Goal: Information Seeking & Learning: Learn about a topic

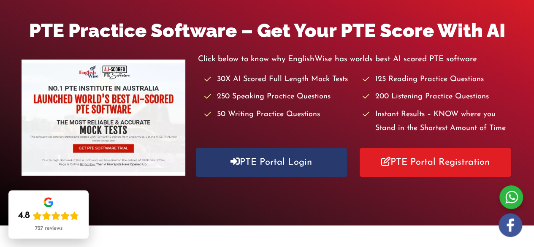
scroll to position [128, 0]
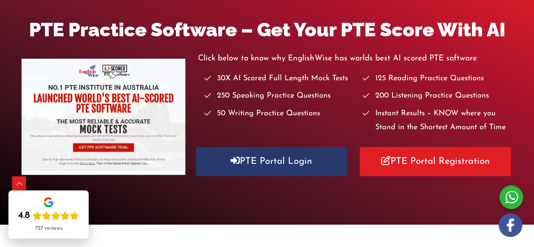
click at [290, 178] on div "Click below to know why EnglishWise has worlds best AI scored PTE software 30X …" at bounding box center [355, 117] width 315 height 131
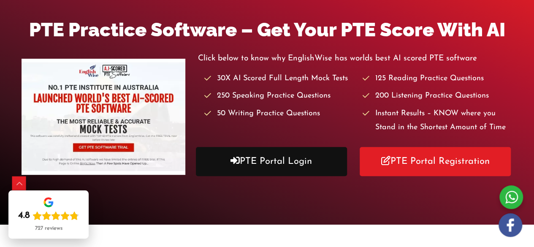
click at [303, 152] on link "PTE Portal Login" at bounding box center [271, 161] width 151 height 29
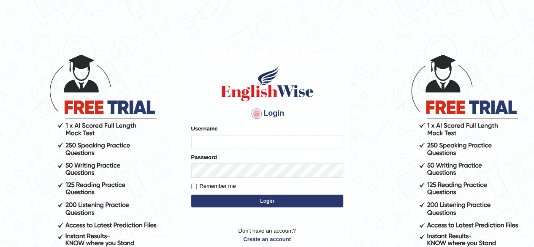
click at [266, 139] on input "Username" at bounding box center [267, 142] width 152 height 14
type input "0493064320"
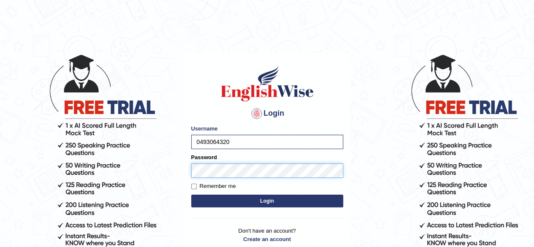
click at [191, 195] on button "Login" at bounding box center [267, 201] width 152 height 13
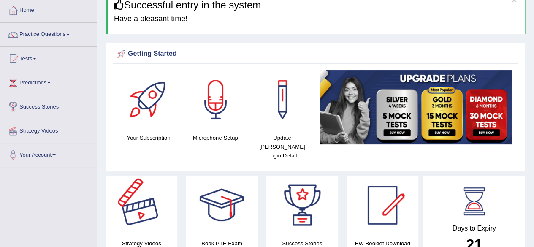
scroll to position [39, 0]
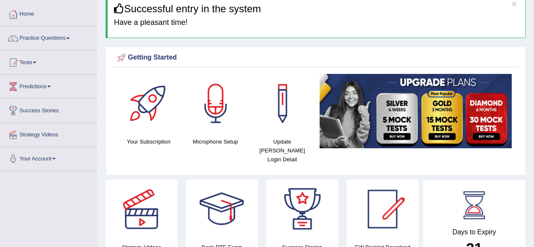
click at [24, 62] on link "Tests" at bounding box center [48, 61] width 96 height 21
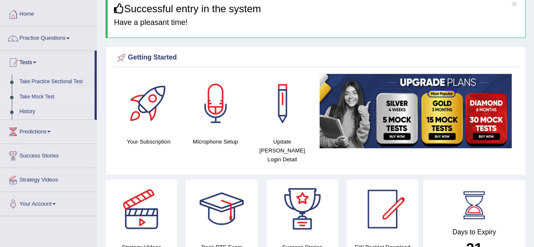
click at [27, 95] on link "Take Mock Test" at bounding box center [55, 97] width 79 height 15
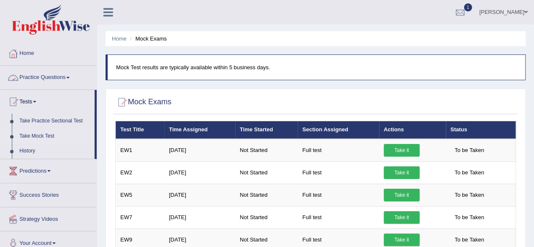
click at [36, 81] on link "Practice Questions" at bounding box center [48, 76] width 96 height 21
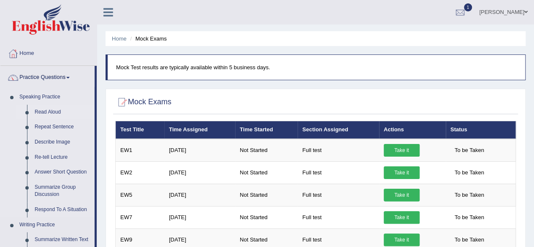
click at [31, 112] on link "Read Aloud" at bounding box center [63, 112] width 64 height 15
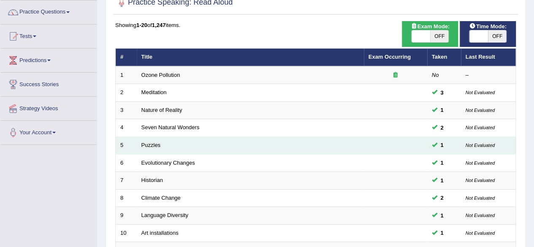
scroll to position [64, 0]
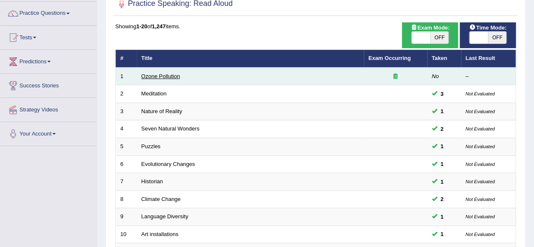
click at [176, 74] on link "Ozone Pollution" at bounding box center [160, 76] width 39 height 6
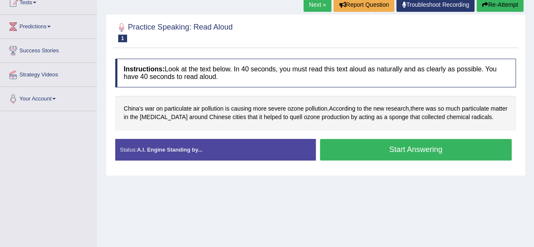
scroll to position [100, 0]
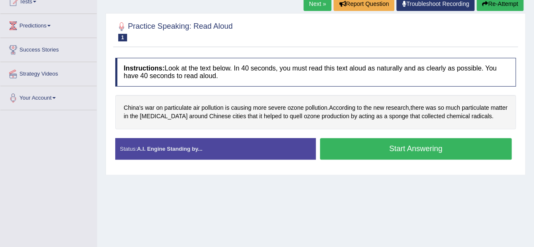
click at [433, 153] on button "Start Answering" at bounding box center [416, 149] width 192 height 22
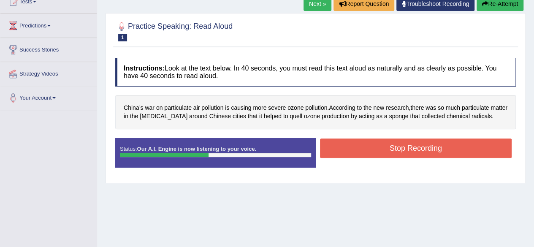
click at [433, 153] on button "Stop Recording" at bounding box center [416, 147] width 192 height 19
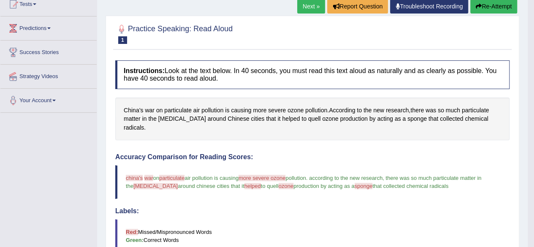
scroll to position [90, 0]
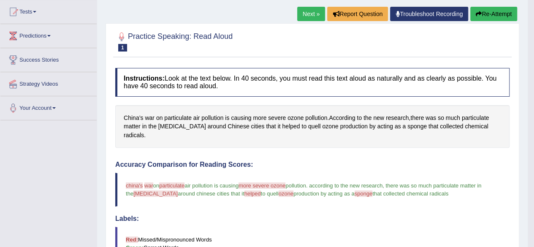
click at [503, 10] on button "Re-Attempt" at bounding box center [493, 14] width 47 height 14
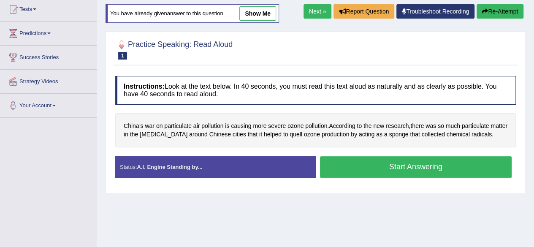
click at [383, 165] on button "Start Answering" at bounding box center [416, 167] width 192 height 22
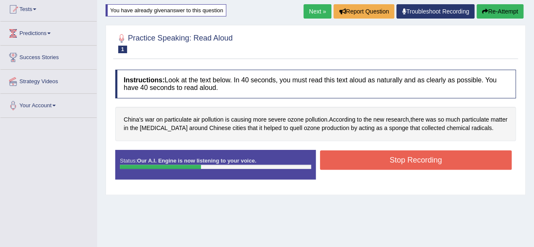
click at [383, 165] on button "Stop Recording" at bounding box center [416, 159] width 192 height 19
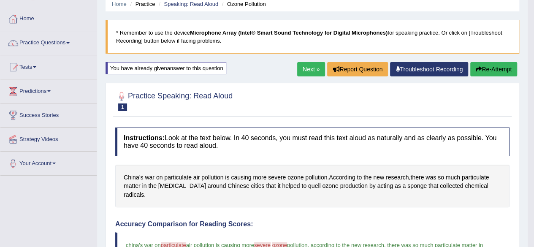
scroll to position [32, 0]
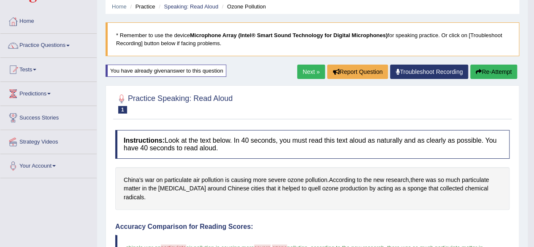
click at [185, 69] on div "You have already given answer to this question" at bounding box center [166, 71] width 121 height 12
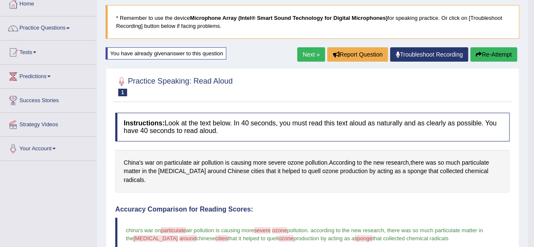
scroll to position [49, 0]
click at [490, 52] on button "Re-Attempt" at bounding box center [493, 55] width 47 height 14
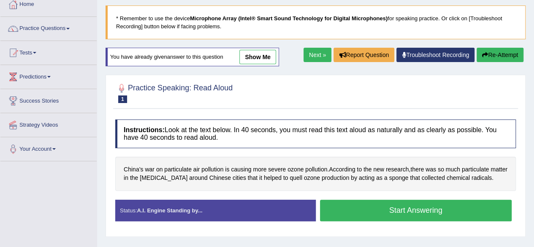
click at [370, 209] on button "Start Answering" at bounding box center [416, 211] width 192 height 22
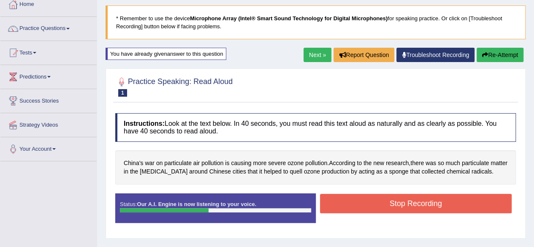
click at [370, 209] on button "Stop Recording" at bounding box center [416, 203] width 192 height 19
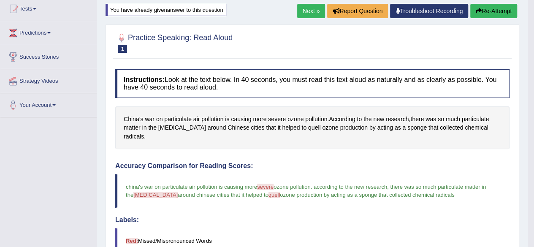
scroll to position [92, 0]
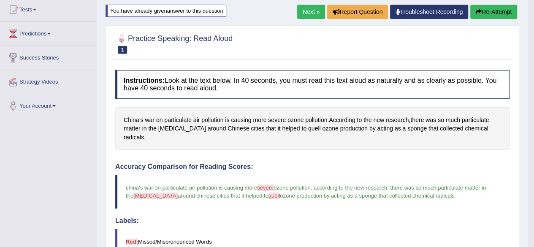
click at [297, 11] on link "Next »" at bounding box center [311, 12] width 28 height 14
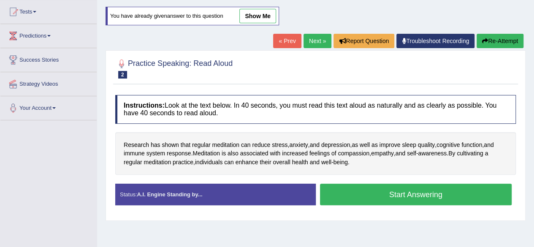
scroll to position [94, 0]
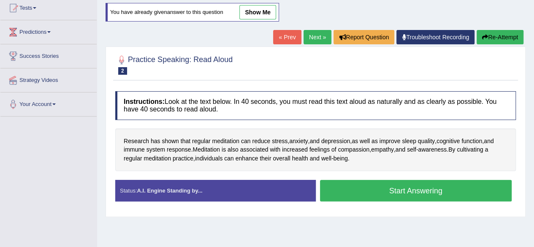
click at [380, 193] on button "Start Answering" at bounding box center [416, 191] width 192 height 22
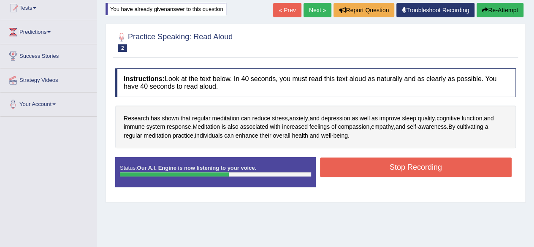
click at [407, 166] on button "Stop Recording" at bounding box center [416, 166] width 192 height 19
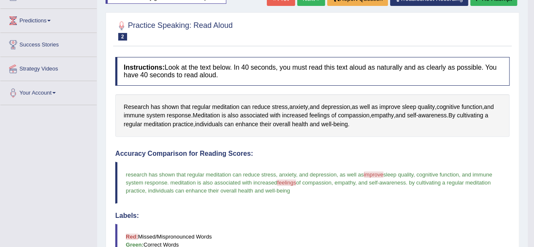
scroll to position [81, 0]
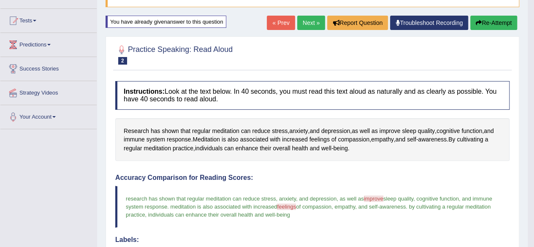
click at [486, 22] on button "Re-Attempt" at bounding box center [493, 23] width 47 height 14
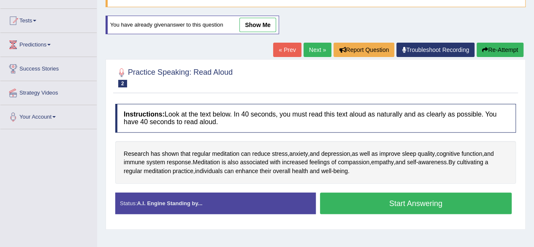
click at [399, 194] on button "Start Answering" at bounding box center [416, 204] width 192 height 22
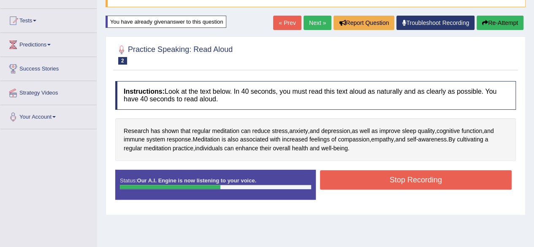
click at [408, 179] on button "Stop Recording" at bounding box center [416, 179] width 192 height 19
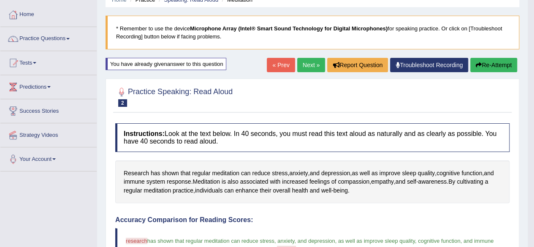
scroll to position [38, 0]
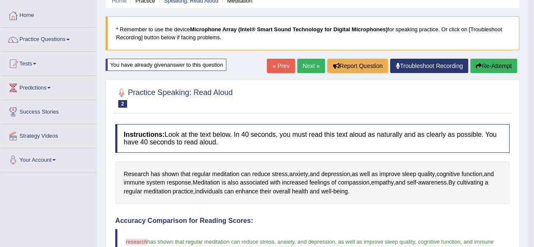
click at [312, 67] on link "Next »" at bounding box center [311, 66] width 28 height 14
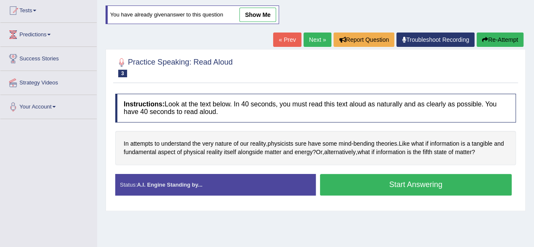
click at [358, 174] on button "Start Answering" at bounding box center [416, 185] width 192 height 22
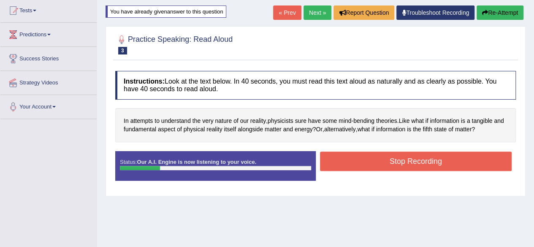
click at [497, 11] on button "Re-Attempt" at bounding box center [500, 12] width 47 height 14
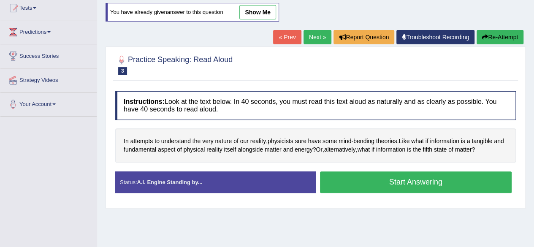
click at [318, 36] on link "Next »" at bounding box center [318, 37] width 28 height 14
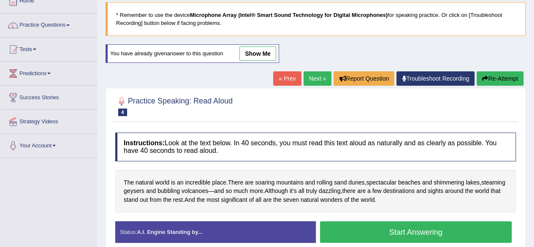
scroll to position [110, 0]
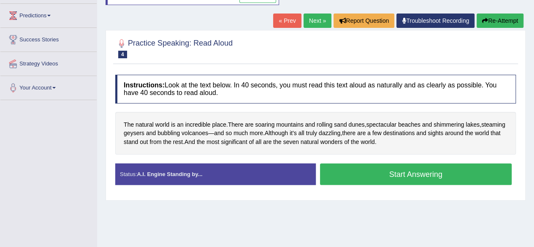
click at [358, 170] on button "Start Answering" at bounding box center [416, 174] width 192 height 22
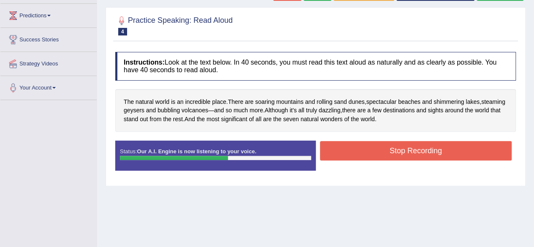
drag, startPoint x: 390, startPoint y: 139, endPoint x: 388, endPoint y: 152, distance: 12.8
click at [388, 152] on div "Instructions: Look at the text below. In 40 seconds, you must read this text al…" at bounding box center [315, 114] width 405 height 133
click at [388, 152] on button "Stop Recording" at bounding box center [416, 150] width 192 height 19
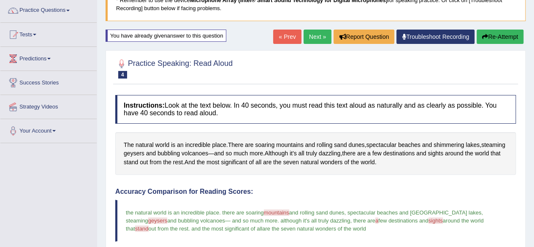
scroll to position [62, 0]
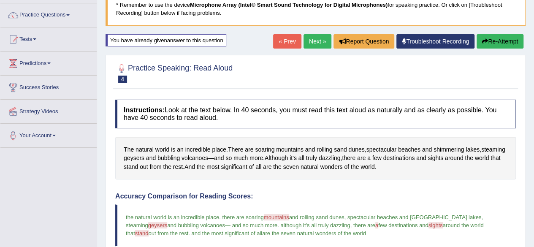
click at [486, 48] on button "Re-Attempt" at bounding box center [500, 41] width 47 height 14
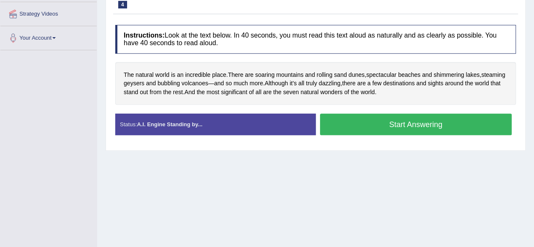
scroll to position [162, 0]
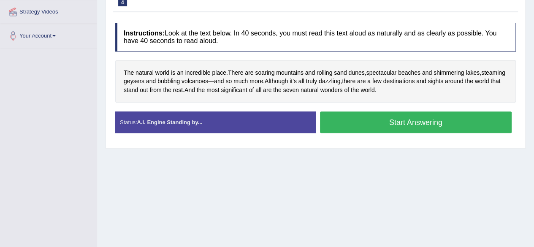
click at [409, 126] on button "Start Answering" at bounding box center [416, 122] width 192 height 22
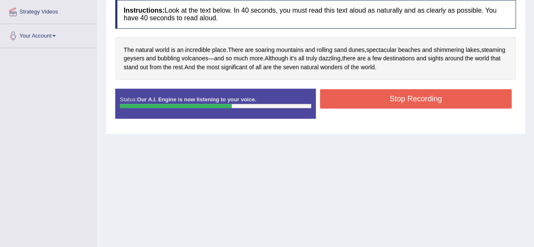
click at [429, 96] on button "Stop Recording" at bounding box center [416, 98] width 192 height 19
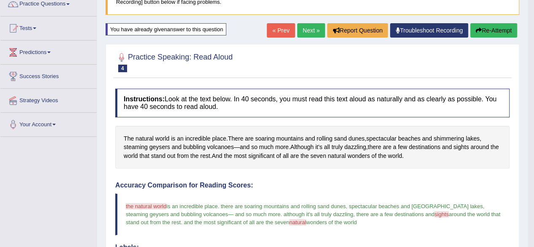
scroll to position [66, 0]
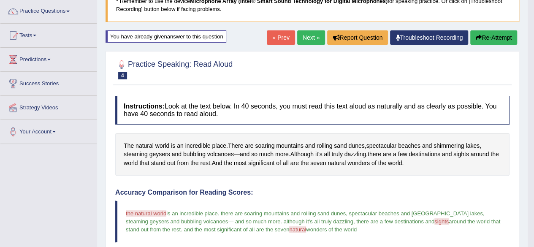
click at [305, 41] on link "Next »" at bounding box center [311, 37] width 28 height 14
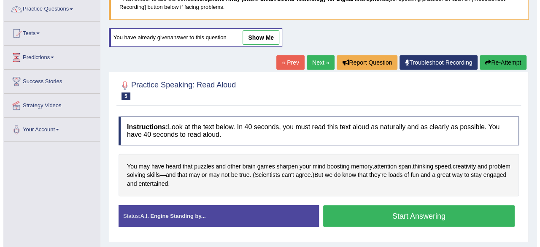
scroll to position [67, 0]
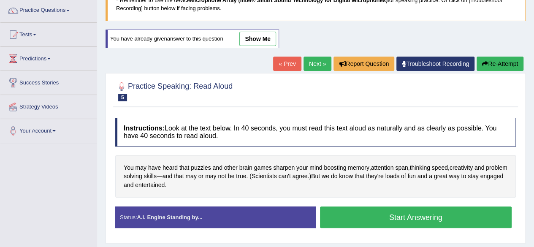
click at [296, 132] on h4 "Instructions: Look at the text below. In 40 seconds, you must read this text al…" at bounding box center [315, 132] width 401 height 28
click at [379, 211] on button "Start Answering" at bounding box center [416, 217] width 192 height 22
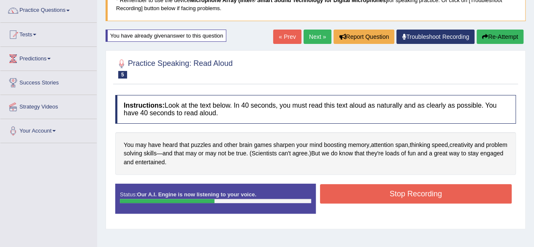
click at [405, 193] on button "Stop Recording" at bounding box center [416, 193] width 192 height 19
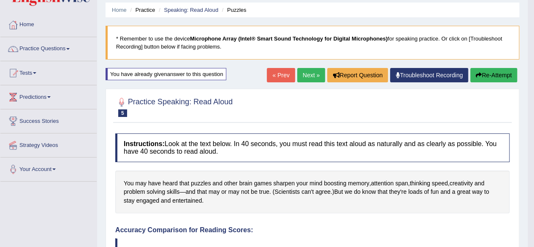
scroll to position [25, 0]
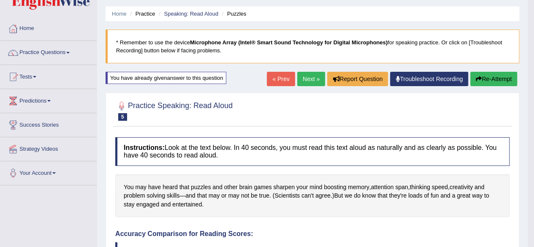
click at [309, 78] on link "Next »" at bounding box center [311, 79] width 28 height 14
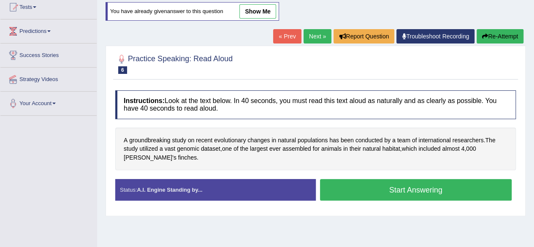
click at [333, 184] on button "Start Answering" at bounding box center [416, 190] width 192 height 22
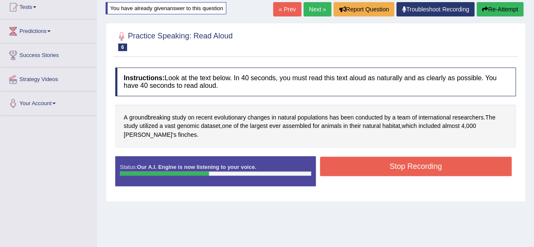
click at [351, 174] on button "Stop Recording" at bounding box center [416, 166] width 192 height 19
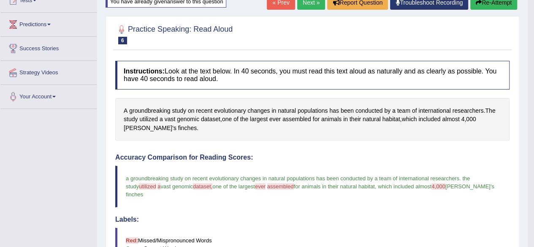
scroll to position [60, 0]
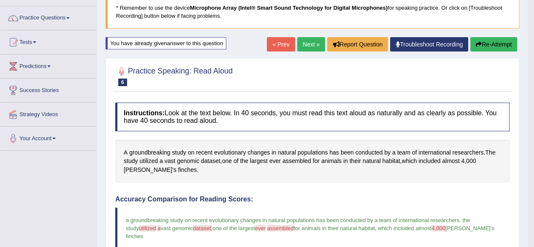
click at [308, 46] on link "Next »" at bounding box center [311, 44] width 28 height 14
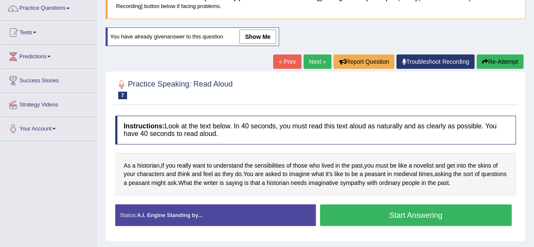
scroll to position [70, 0]
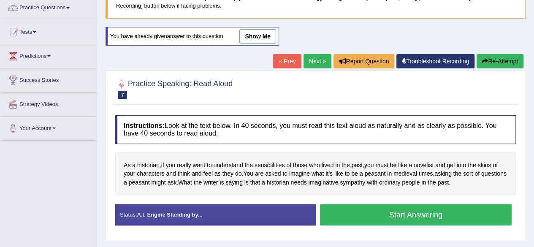
click at [345, 213] on button "Start Answering" at bounding box center [416, 215] width 192 height 22
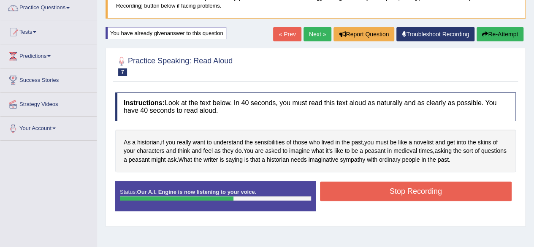
click at [372, 190] on button "Stop Recording" at bounding box center [416, 191] width 192 height 19
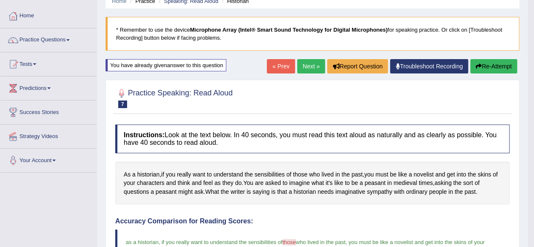
scroll to position [37, 0]
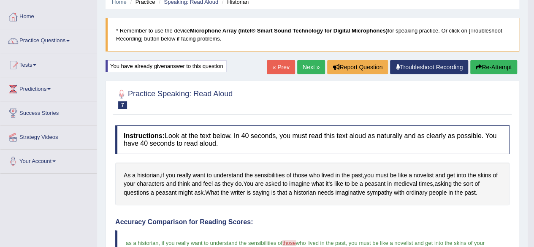
click at [308, 63] on link "Next »" at bounding box center [311, 67] width 28 height 14
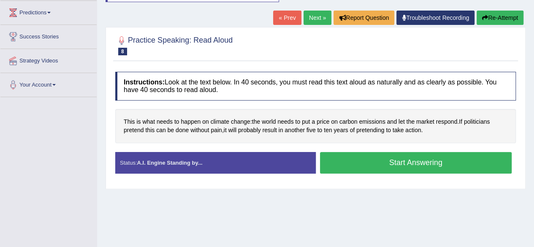
click at [370, 163] on button "Start Answering" at bounding box center [416, 163] width 192 height 22
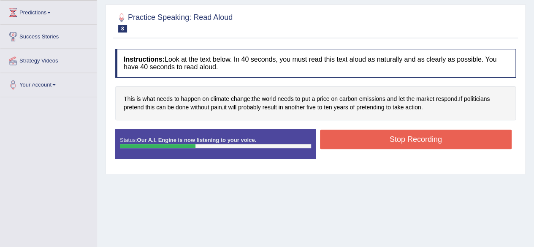
click at [393, 135] on button "Stop Recording" at bounding box center [416, 139] width 192 height 19
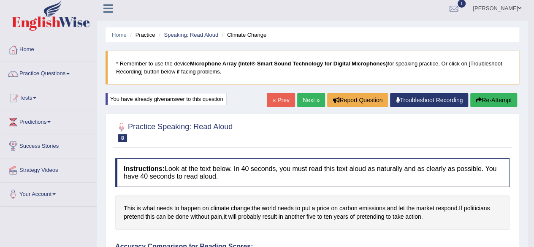
scroll to position [3, 0]
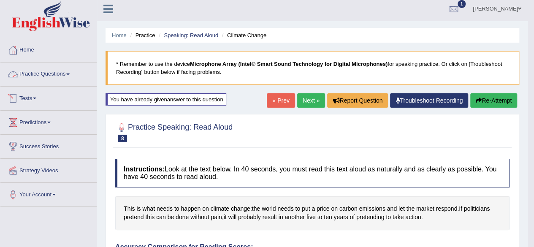
click at [56, 73] on link "Practice Questions" at bounding box center [48, 72] width 96 height 21
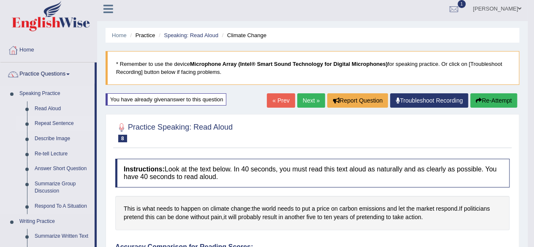
click at [60, 120] on link "Repeat Sentence" at bounding box center [63, 123] width 64 height 15
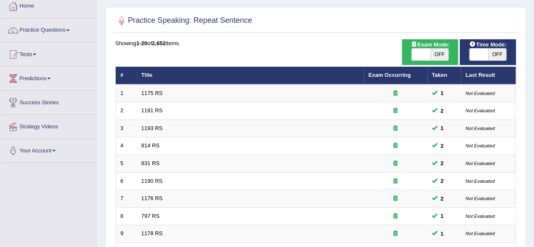
click at [437, 49] on span "OFF" at bounding box center [439, 55] width 19 height 12
checkbox input "true"
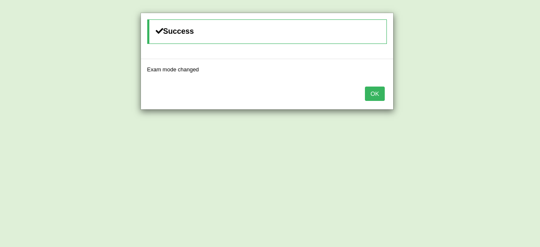
click at [375, 95] on button "OK" at bounding box center [374, 94] width 19 height 14
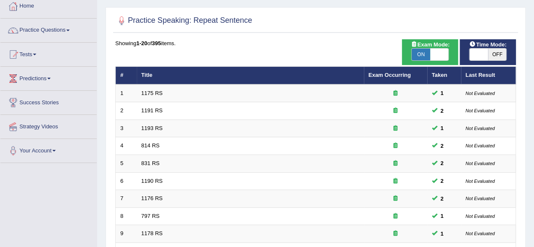
click at [491, 60] on span "OFF" at bounding box center [497, 55] width 19 height 12
checkbox input "true"
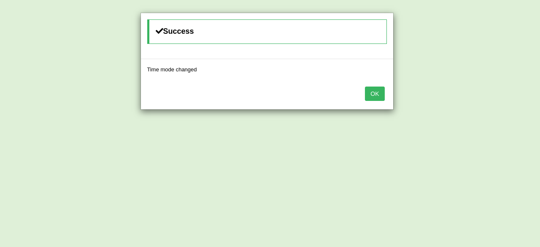
click at [374, 94] on button "OK" at bounding box center [374, 94] width 19 height 14
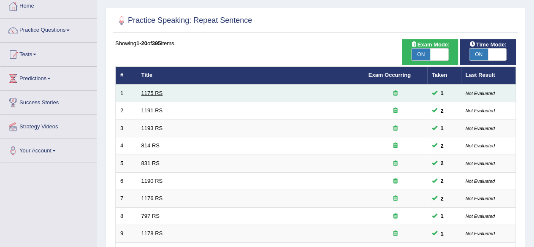
click at [147, 93] on link "1175 RS" at bounding box center [152, 93] width 22 height 6
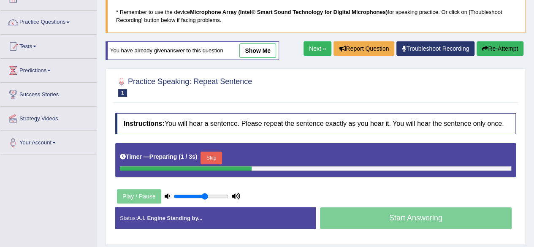
scroll to position [56, 0]
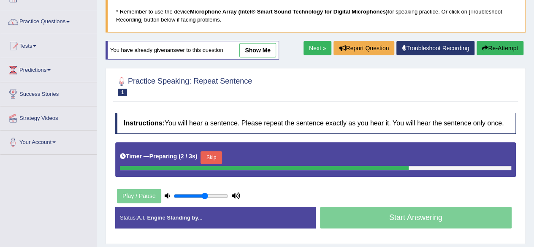
click at [214, 152] on button "Skip" at bounding box center [211, 157] width 21 height 13
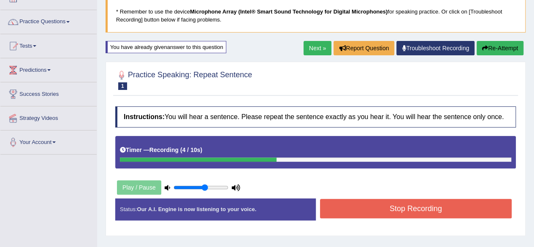
click at [465, 208] on button "Stop Recording" at bounding box center [416, 208] width 192 height 19
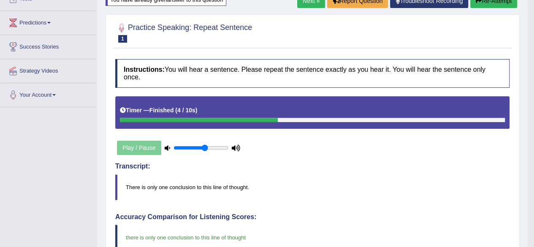
scroll to position [96, 0]
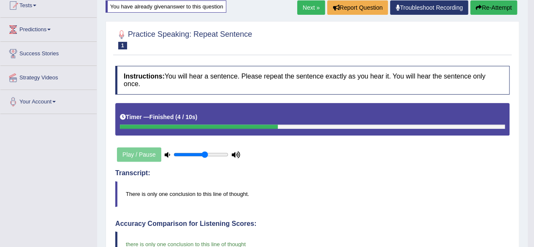
click at [306, 5] on link "Next »" at bounding box center [311, 7] width 28 height 14
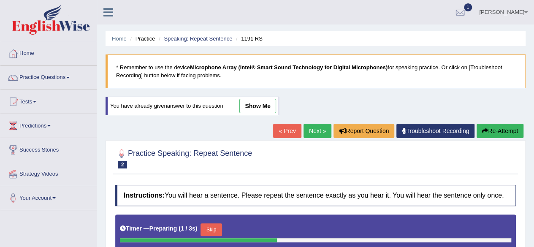
scroll to position [107, 0]
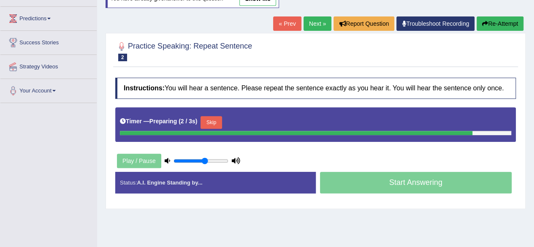
click at [217, 126] on button "Skip" at bounding box center [211, 122] width 21 height 13
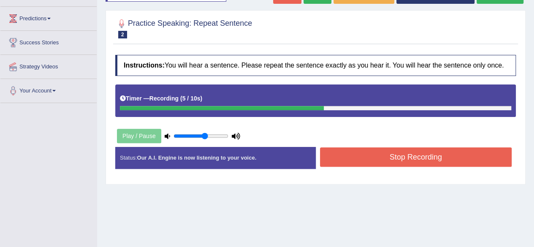
click at [395, 149] on button "Stop Recording" at bounding box center [416, 156] width 192 height 19
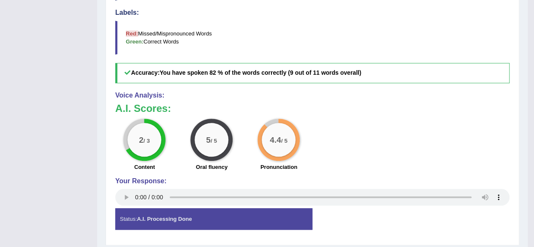
scroll to position [353, 0]
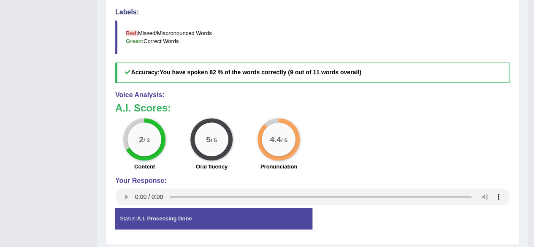
click at [342, 103] on h3 "A.I. Scores:" at bounding box center [312, 108] width 394 height 11
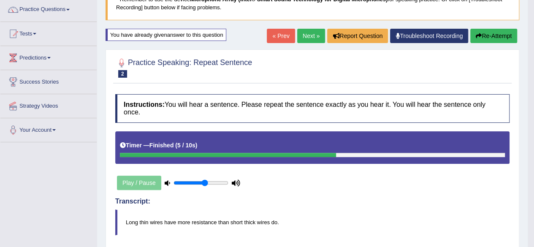
scroll to position [67, 0]
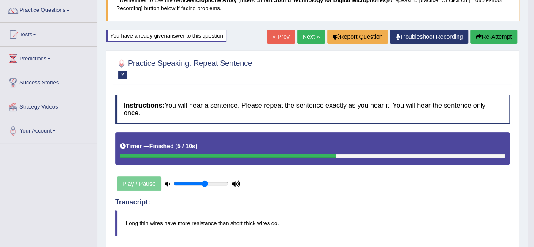
click at [306, 34] on link "Next »" at bounding box center [311, 37] width 28 height 14
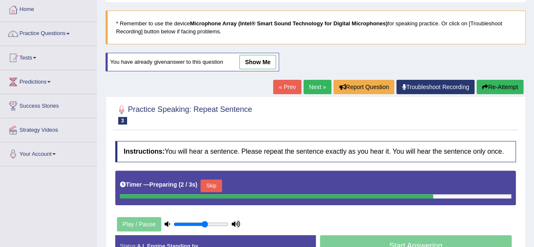
scroll to position [180, 0]
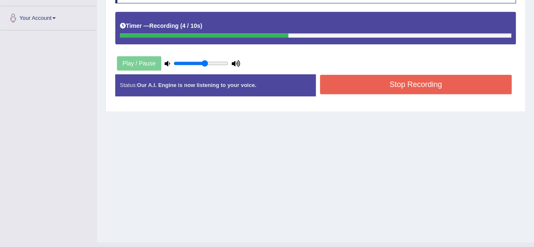
click at [414, 87] on button "Stop Recording" at bounding box center [416, 84] width 192 height 19
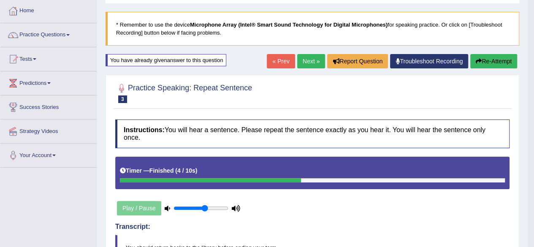
scroll to position [42, 0]
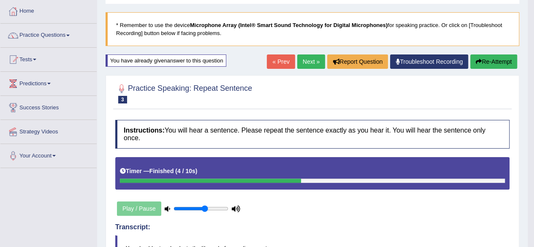
click at [306, 61] on link "Next »" at bounding box center [311, 61] width 28 height 14
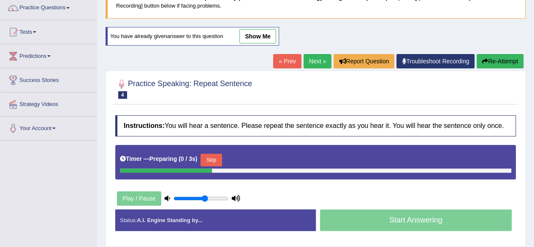
scroll to position [70, 0]
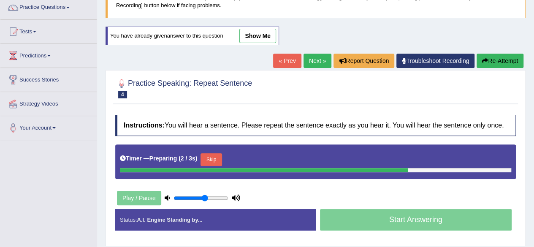
click at [217, 154] on button "Skip" at bounding box center [211, 159] width 21 height 13
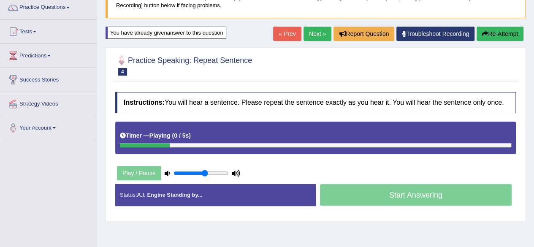
scroll to position [160, 0]
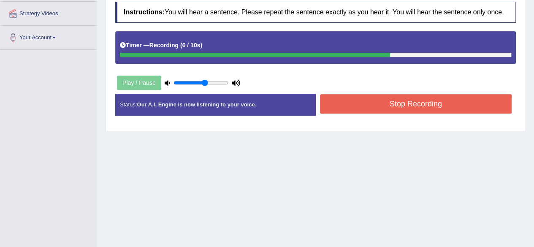
click at [418, 96] on button "Stop Recording" at bounding box center [416, 103] width 192 height 19
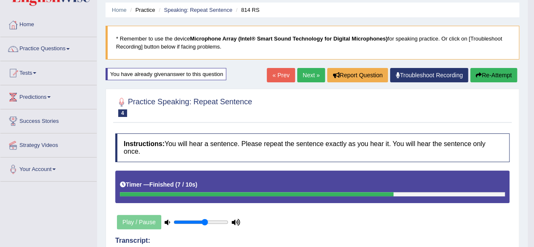
scroll to position [20, 0]
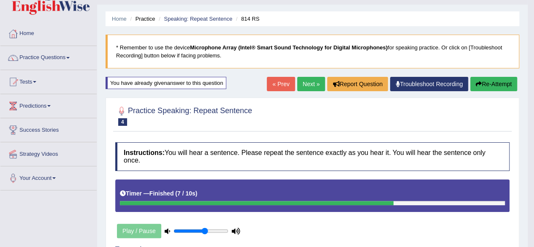
click at [311, 87] on link "Next »" at bounding box center [311, 84] width 28 height 14
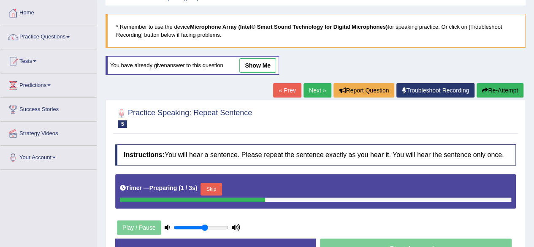
scroll to position [133, 0]
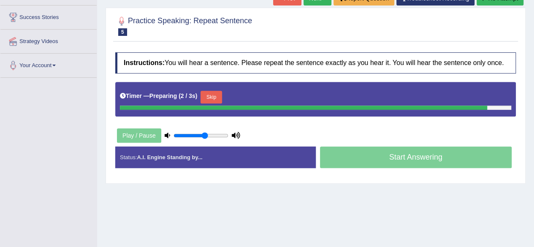
click at [209, 94] on button "Skip" at bounding box center [211, 97] width 21 height 13
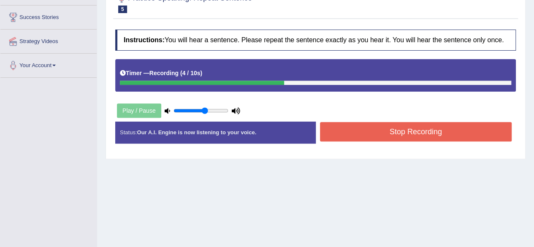
click at [355, 137] on button "Stop Recording" at bounding box center [416, 131] width 192 height 19
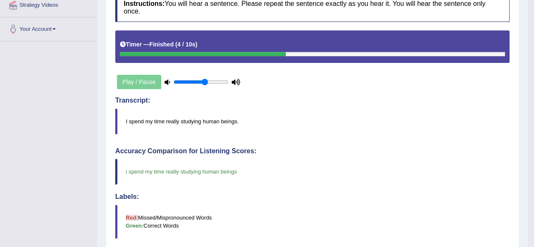
scroll to position [51, 0]
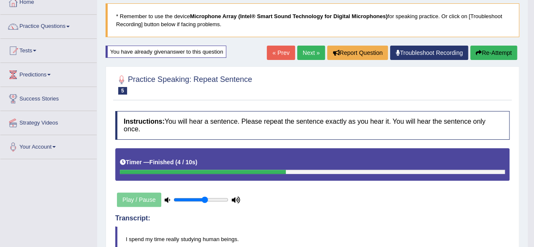
click at [306, 52] on link "Next »" at bounding box center [311, 53] width 28 height 14
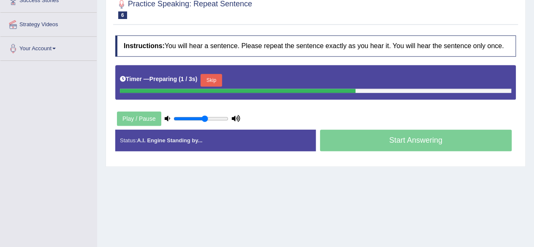
click at [219, 75] on button "Skip" at bounding box center [211, 80] width 21 height 13
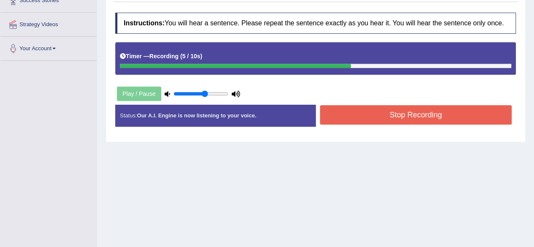
click at [361, 110] on button "Stop Recording" at bounding box center [416, 114] width 192 height 19
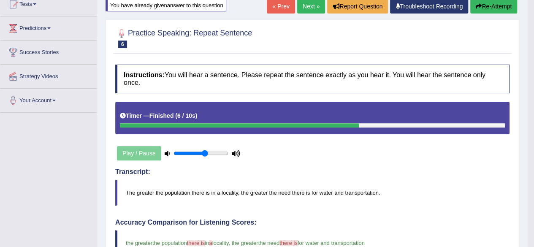
scroll to position [93, 0]
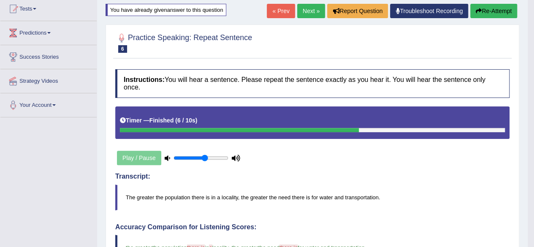
click at [307, 12] on link "Next »" at bounding box center [311, 11] width 28 height 14
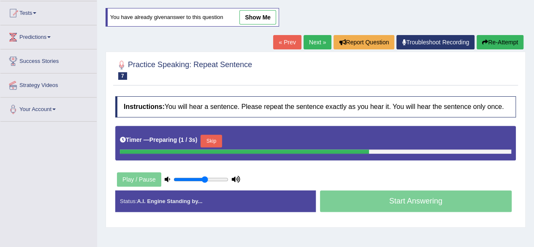
click at [217, 141] on button "Skip" at bounding box center [211, 141] width 21 height 13
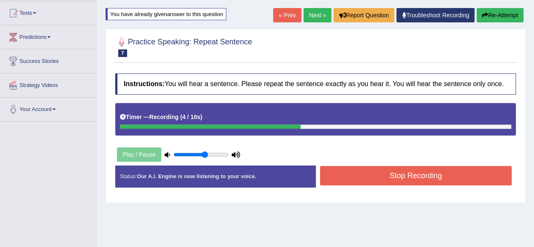
click at [386, 182] on button "Stop Recording" at bounding box center [416, 175] width 192 height 19
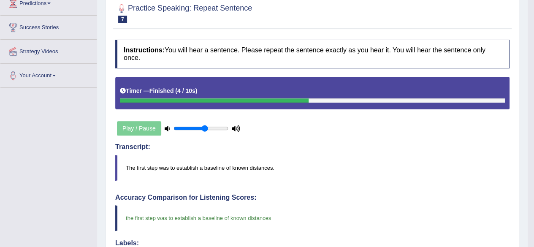
scroll to position [102, 0]
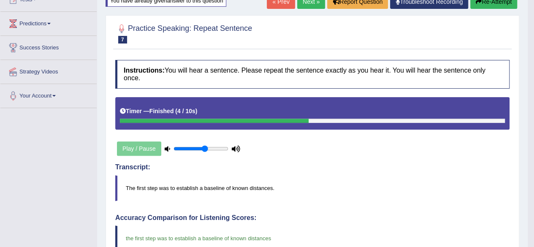
click at [308, 2] on link "Next »" at bounding box center [311, 2] width 28 height 14
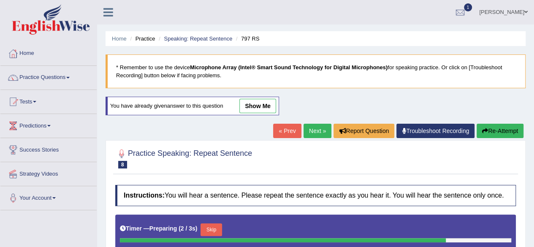
click at [214, 229] on button "Skip" at bounding box center [211, 229] width 21 height 13
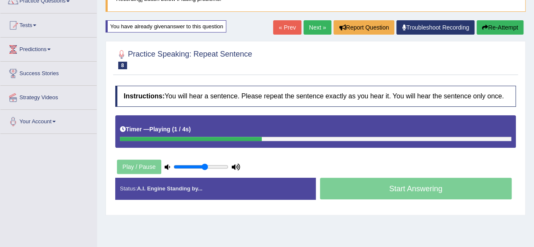
scroll to position [79, 0]
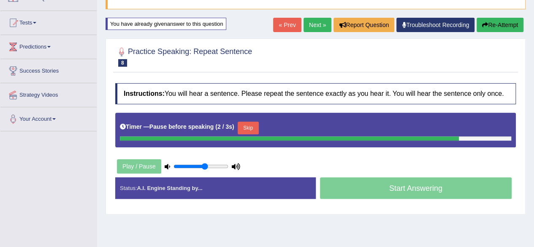
click at [249, 128] on button "Skip" at bounding box center [248, 128] width 21 height 13
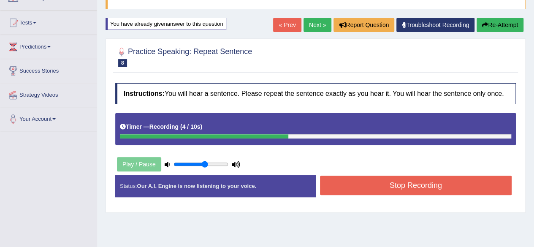
click at [361, 185] on button "Stop Recording" at bounding box center [416, 185] width 192 height 19
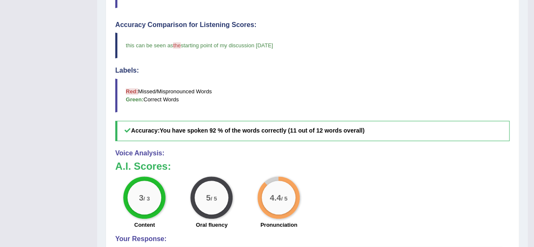
scroll to position [376, 0]
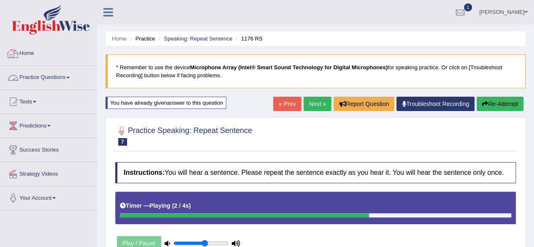
click at [54, 76] on link "Practice Questions" at bounding box center [48, 76] width 96 height 21
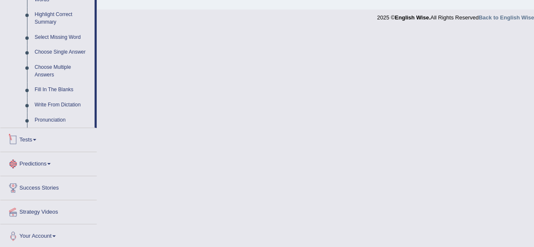
scroll to position [413, 0]
click at [27, 136] on link "Tests" at bounding box center [48, 138] width 96 height 21
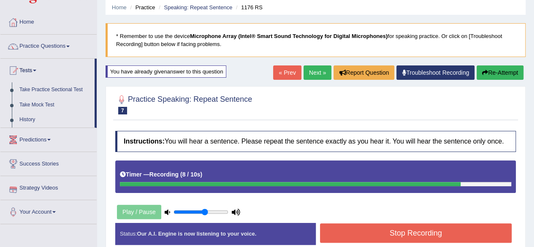
scroll to position [0, 0]
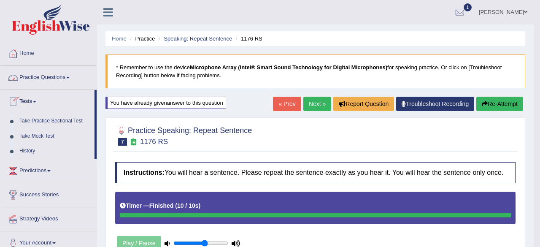
click at [0, 0] on div "Saving your answer..." at bounding box center [0, 0] width 0 height 0
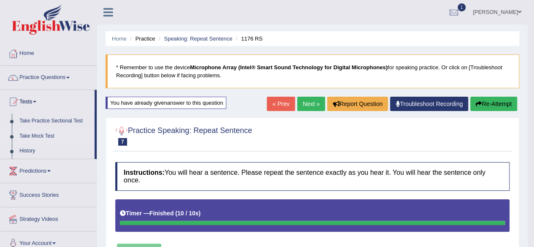
click at [41, 135] on link "Take Mock Test" at bounding box center [55, 136] width 79 height 15
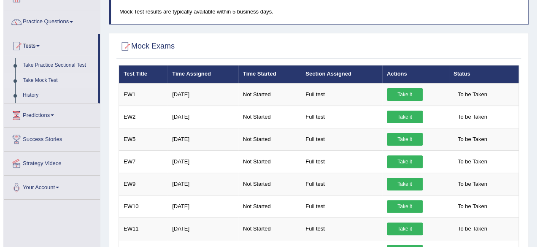
scroll to position [66, 0]
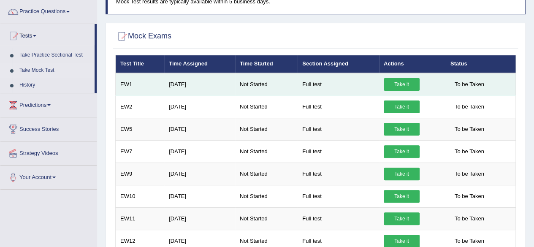
click at [412, 84] on link "Take it" at bounding box center [402, 84] width 36 height 13
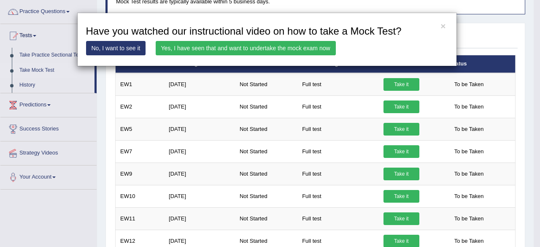
click at [297, 52] on link "Yes, I have seen that and want to undertake the mock exam now" at bounding box center [246, 48] width 180 height 14
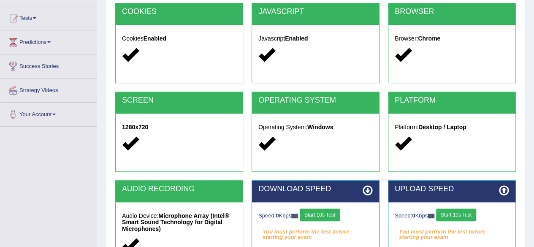
scroll to position [159, 0]
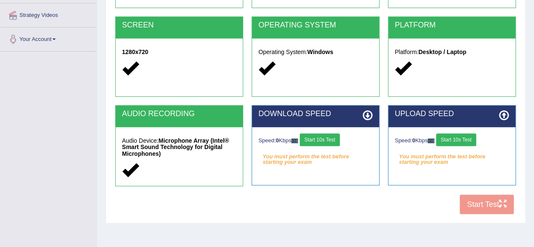
click at [318, 145] on div "Speed: 0 Kbps Start 10s Test" at bounding box center [315, 140] width 114 height 15
click at [323, 142] on button "Start 10s Test" at bounding box center [320, 139] width 40 height 13
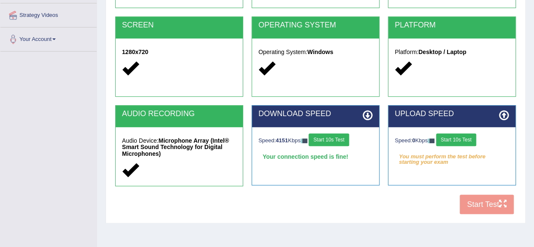
click at [457, 142] on button "Start 10s Test" at bounding box center [456, 139] width 40 height 13
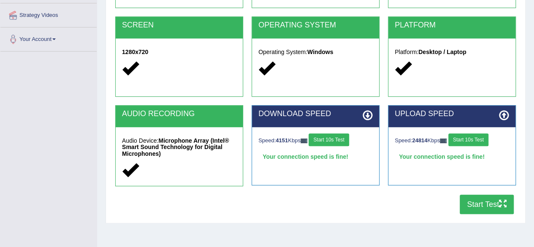
click at [486, 203] on button "Start Test" at bounding box center [487, 204] width 54 height 19
